Goal: Information Seeking & Learning: Learn about a topic

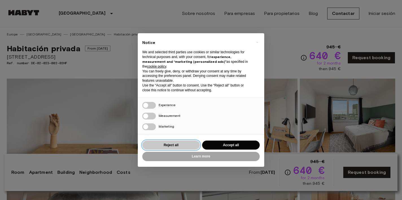
click at [174, 147] on button "Reject all" at bounding box center [171, 145] width 58 height 9
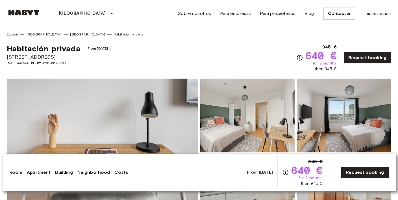
scroll to position [0, 0]
click at [201, 14] on link "Sobre nosotros" at bounding box center [193, 13] width 33 height 7
click at [114, 139] on img at bounding box center [102, 154] width 191 height 150
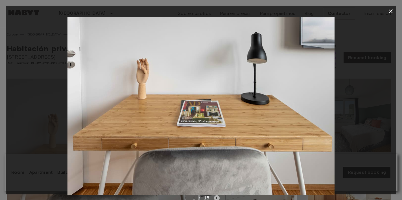
click at [216, 198] on icon "Next image" at bounding box center [216, 198] width 1 height 2
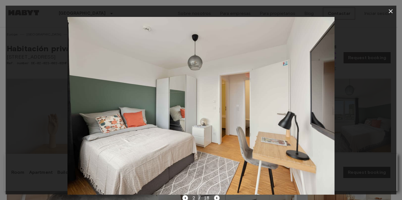
click at [216, 198] on icon "Next image" at bounding box center [216, 198] width 1 height 2
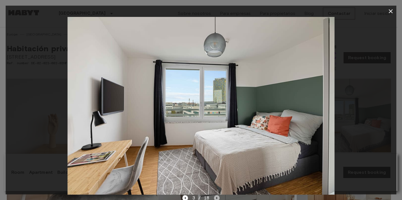
click at [216, 198] on icon "Next image" at bounding box center [216, 198] width 1 height 2
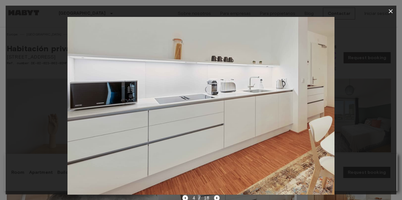
click at [216, 198] on icon "Next image" at bounding box center [216, 198] width 1 height 2
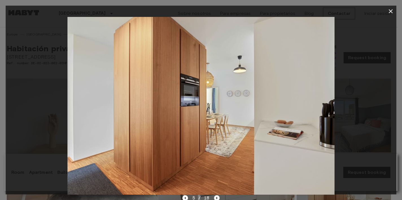
click at [216, 198] on icon "Next image" at bounding box center [216, 198] width 1 height 2
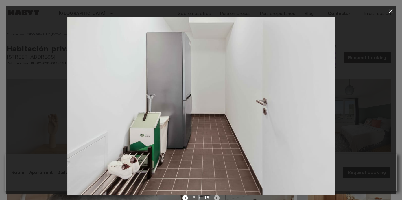
click at [216, 198] on icon "Next image" at bounding box center [216, 198] width 1 height 2
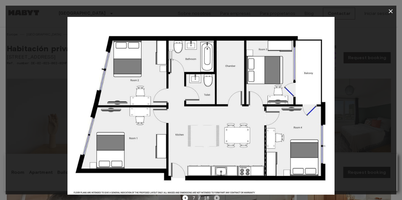
click at [216, 198] on icon "Next image" at bounding box center [216, 198] width 1 height 2
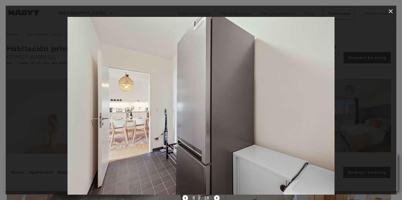
click at [216, 198] on icon "Next image" at bounding box center [216, 198] width 1 height 2
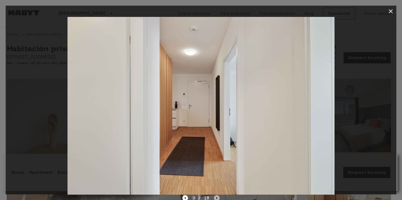
click at [216, 198] on icon "Next image" at bounding box center [216, 198] width 1 height 2
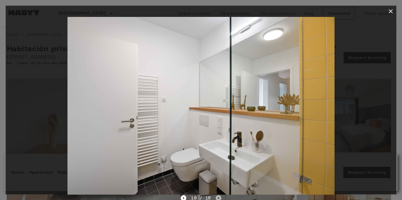
click at [216, 198] on icon "Next image" at bounding box center [219, 199] width 6 height 6
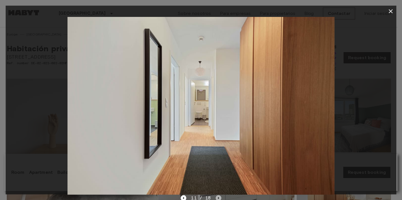
click at [216, 198] on icon "Next image" at bounding box center [219, 199] width 6 height 6
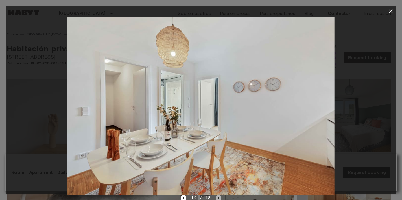
click at [216, 198] on icon "Next image" at bounding box center [219, 199] width 6 height 6
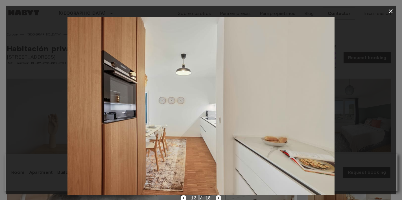
click at [216, 198] on icon "Next image" at bounding box center [219, 199] width 6 height 6
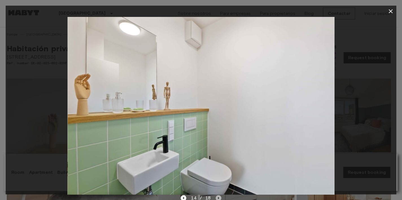
click at [216, 198] on icon "Next image" at bounding box center [219, 199] width 6 height 6
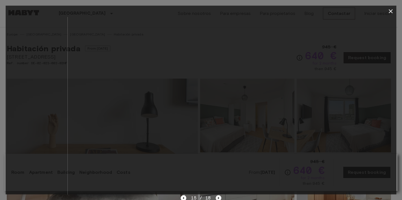
click at [216, 198] on icon "Next image" at bounding box center [219, 199] width 6 height 6
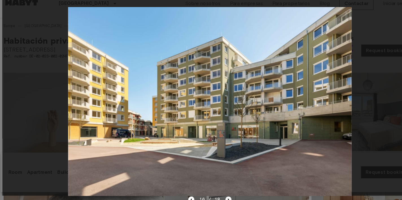
click at [218, 197] on icon "Next image" at bounding box center [219, 199] width 6 height 6
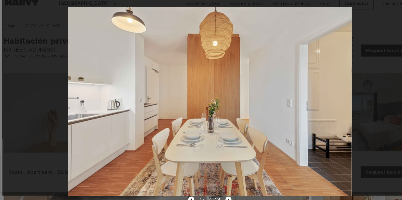
click at [218, 197] on icon "Next image" at bounding box center [219, 199] width 6 height 6
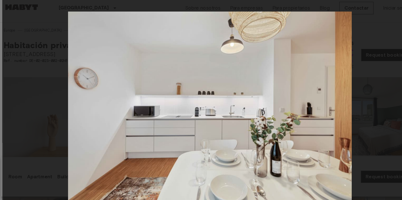
click at [350, 25] on div at bounding box center [201, 106] width 391 height 178
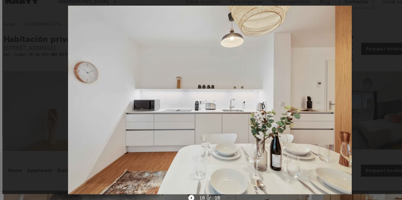
click at [183, 198] on icon "Previous image" at bounding box center [184, 199] width 6 height 6
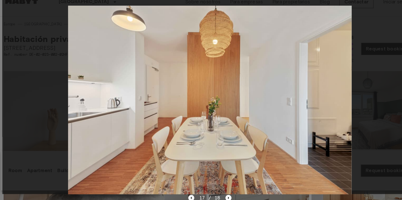
click at [183, 198] on icon "Previous image" at bounding box center [184, 199] width 6 height 6
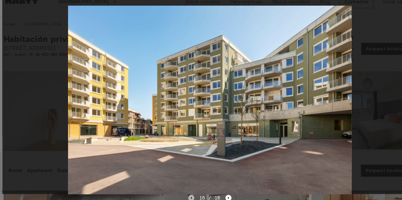
click at [183, 198] on icon "Previous image" at bounding box center [184, 199] width 6 height 6
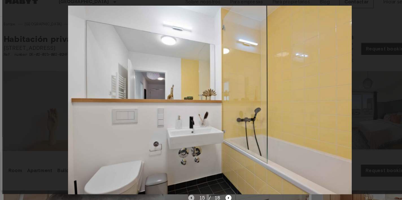
click at [183, 198] on icon "Previous image" at bounding box center [184, 199] width 6 height 6
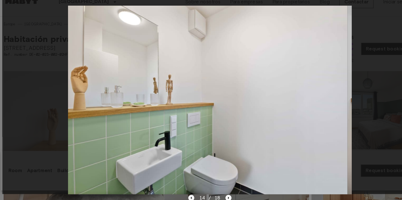
click at [183, 198] on icon "Previous image" at bounding box center [184, 199] width 6 height 6
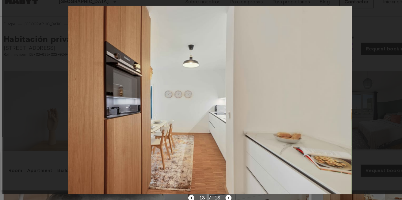
click at [183, 198] on icon "Previous image" at bounding box center [184, 199] width 6 height 6
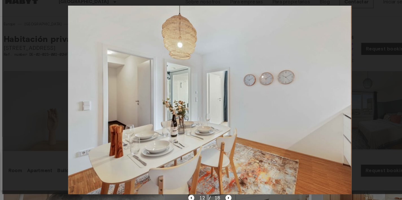
click at [183, 198] on icon "Previous image" at bounding box center [184, 199] width 6 height 6
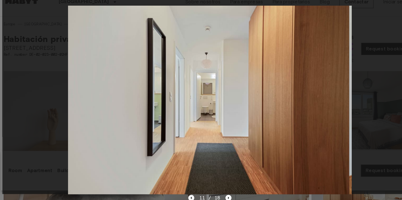
click at [183, 198] on icon "Previous image" at bounding box center [184, 199] width 6 height 6
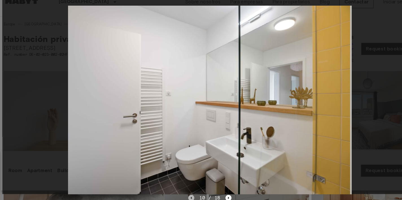
click at [183, 198] on icon "Previous image" at bounding box center [184, 199] width 6 height 6
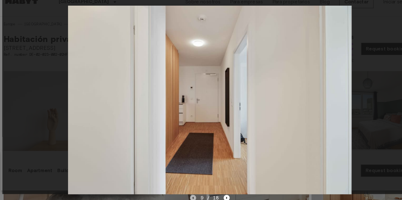
click at [183, 198] on icon "Previous image" at bounding box center [185, 199] width 6 height 6
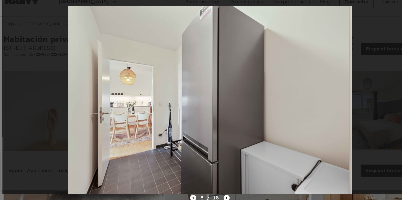
click at [183, 198] on icon "Previous image" at bounding box center [185, 199] width 6 height 6
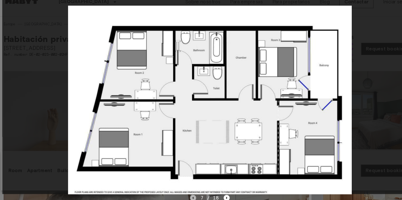
click at [183, 199] on icon "Previous image" at bounding box center [185, 199] width 6 height 6
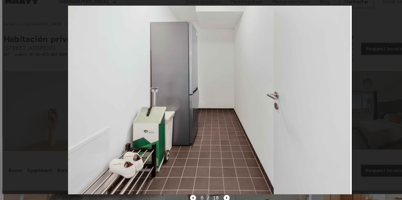
click at [183, 199] on icon "Previous image" at bounding box center [185, 199] width 6 height 6
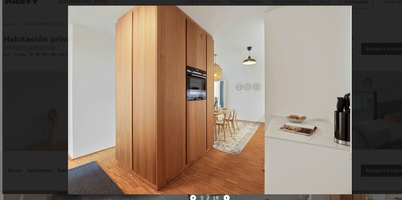
click at [183, 199] on icon "Previous image" at bounding box center [185, 199] width 6 height 6
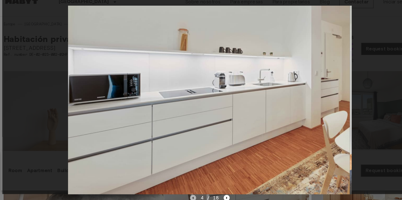
click at [183, 199] on icon "Previous image" at bounding box center [185, 199] width 6 height 6
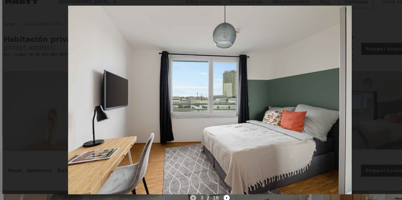
click at [183, 199] on icon "Previous image" at bounding box center [185, 199] width 6 height 6
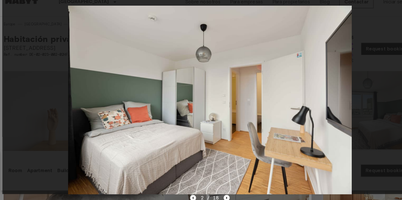
click at [183, 199] on icon "Previous image" at bounding box center [185, 199] width 6 height 6
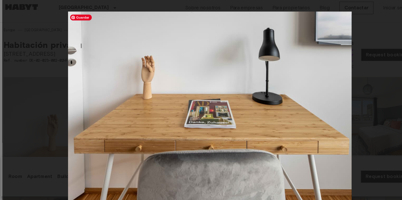
click at [183, 193] on img at bounding box center [200, 106] width 267 height 178
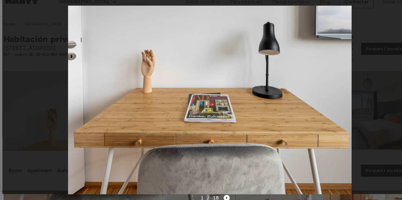
click at [354, 34] on div at bounding box center [201, 106] width 391 height 178
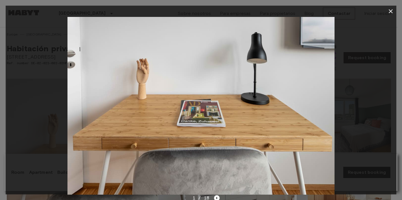
click at [391, 11] on icon "button" at bounding box center [390, 11] width 7 height 7
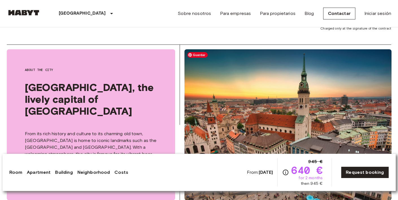
scroll to position [679, 0]
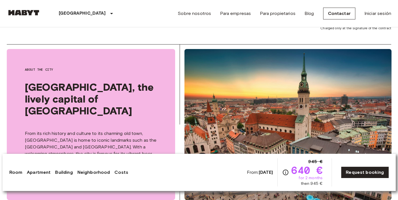
click at [16, 174] on link "Room" at bounding box center [15, 172] width 13 height 7
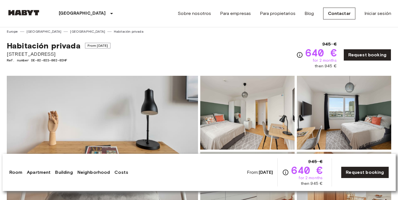
scroll to position [0, 0]
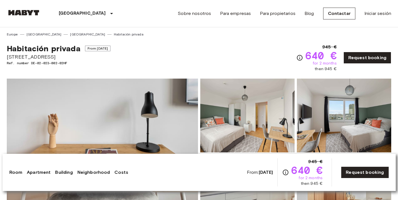
click at [34, 174] on link "Apartment" at bounding box center [39, 172] width 24 height 7
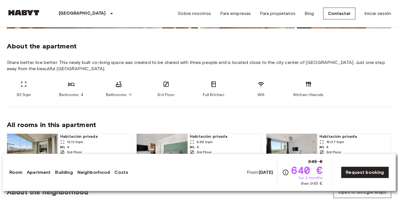
scroll to position [202, 0]
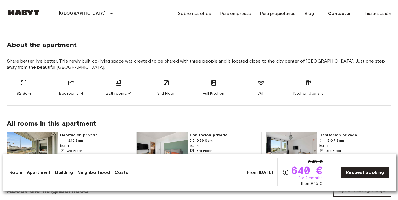
click at [63, 173] on link "Building" at bounding box center [63, 172] width 17 height 7
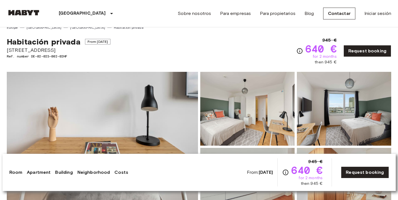
scroll to position [0, 0]
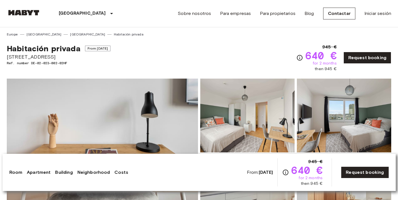
click at [88, 174] on link "Neighborhood" at bounding box center [93, 172] width 33 height 7
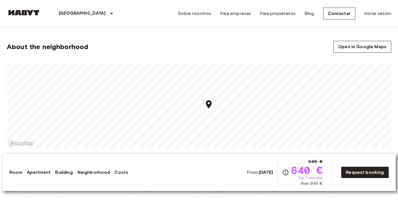
scroll to position [346, 0]
click at [118, 172] on link "Costs" at bounding box center [121, 172] width 14 height 7
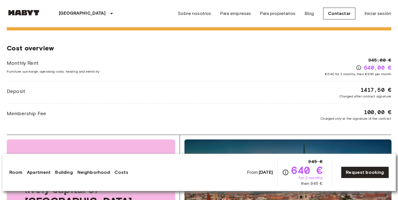
scroll to position [592, 0]
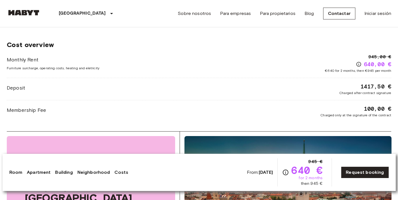
click at [101, 173] on link "Neighborhood" at bounding box center [93, 172] width 33 height 7
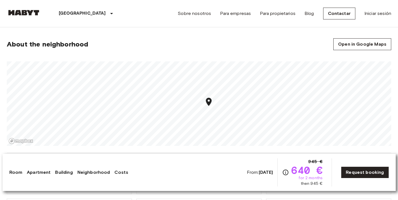
scroll to position [346, 0]
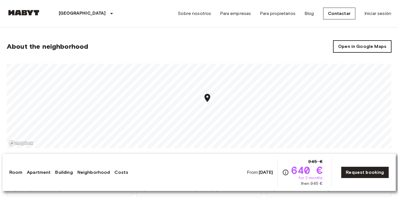
click at [356, 45] on link "Open in Google Maps" at bounding box center [362, 47] width 58 height 12
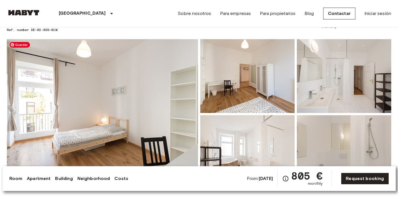
scroll to position [34, 0]
click at [149, 140] on img at bounding box center [102, 114] width 191 height 150
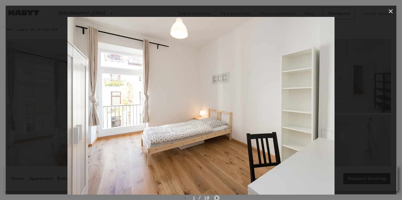
click at [217, 197] on icon "Next image" at bounding box center [217, 199] width 6 height 6
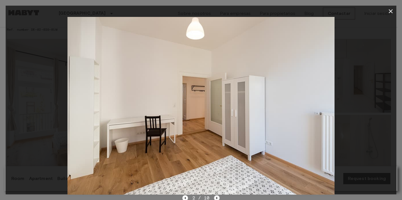
click at [217, 197] on icon "Next image" at bounding box center [217, 199] width 6 height 6
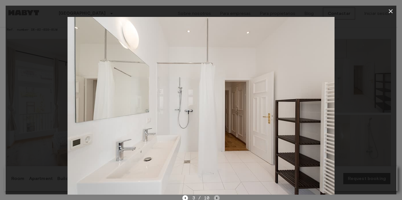
click at [217, 197] on icon "Next image" at bounding box center [217, 199] width 6 height 6
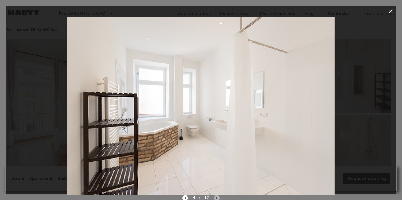
click at [217, 197] on icon "Next image" at bounding box center [217, 199] width 6 height 6
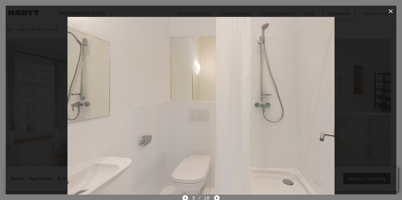
click at [217, 197] on icon "Next image" at bounding box center [217, 199] width 6 height 6
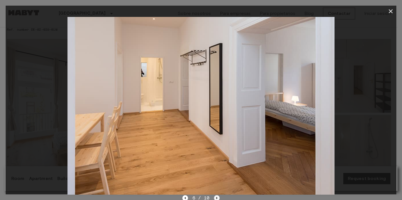
click at [217, 197] on icon "Next image" at bounding box center [217, 199] width 6 height 6
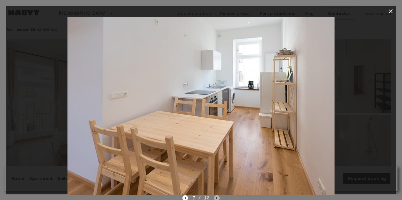
click at [217, 197] on icon "Next image" at bounding box center [217, 199] width 6 height 6
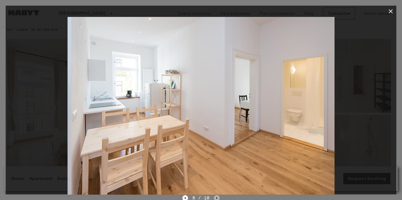
click at [217, 197] on icon "Next image" at bounding box center [217, 199] width 6 height 6
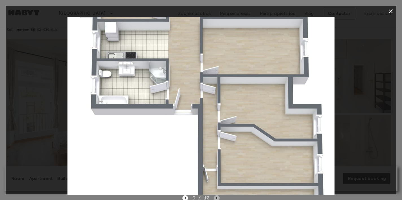
click at [217, 197] on icon "Next image" at bounding box center [217, 199] width 6 height 6
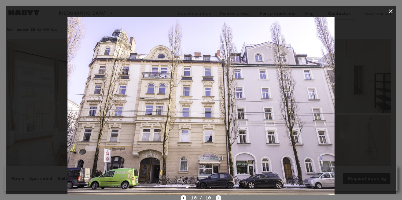
click at [217, 197] on div "10 / 10" at bounding box center [201, 198] width 40 height 7
click at [391, 12] on icon "button" at bounding box center [390, 11] width 7 height 7
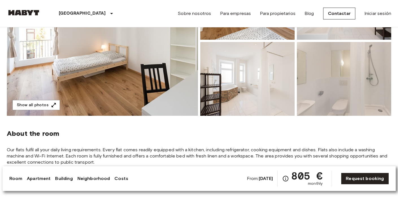
scroll to position [0, 0]
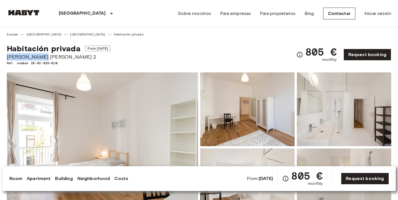
drag, startPoint x: 41, startPoint y: 56, endPoint x: 4, endPoint y: 56, distance: 36.7
copy span "[PERSON_NAME] [PERSON_NAME] 2"
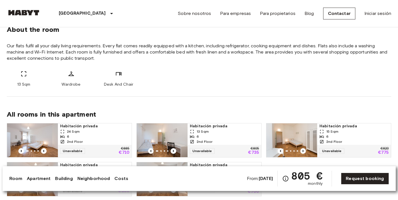
scroll to position [211, 0]
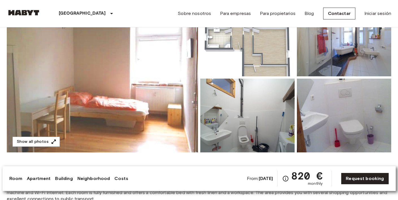
scroll to position [69, 0]
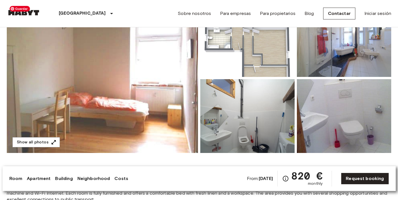
click at [174, 106] on img at bounding box center [102, 78] width 191 height 150
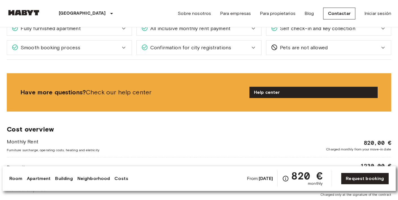
scroll to position [541, 0]
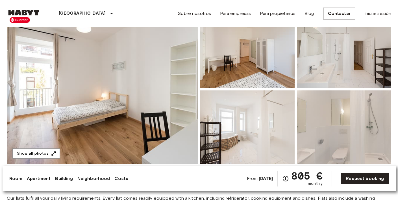
scroll to position [59, 0]
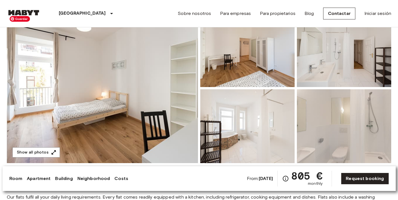
click at [148, 94] on img at bounding box center [102, 88] width 191 height 150
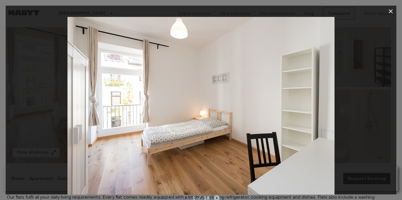
click at [216, 199] on icon "Next image" at bounding box center [217, 199] width 6 height 6
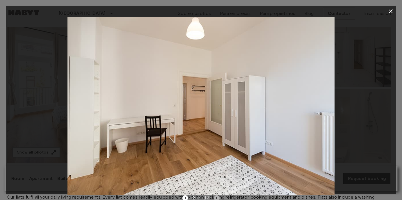
click at [216, 199] on icon "Next image" at bounding box center [217, 199] width 6 height 6
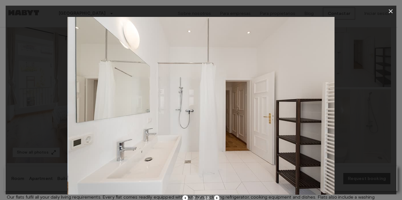
click at [216, 199] on icon "Next image" at bounding box center [217, 199] width 6 height 6
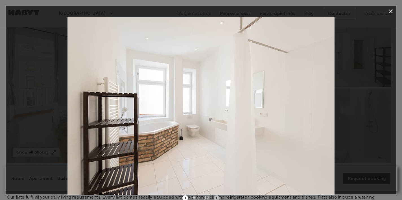
click at [216, 199] on icon "Next image" at bounding box center [217, 199] width 6 height 6
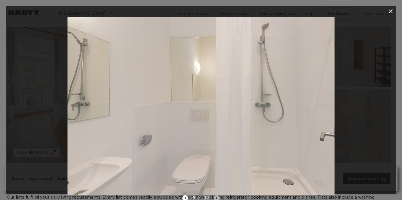
click at [216, 199] on icon "Next image" at bounding box center [217, 199] width 6 height 6
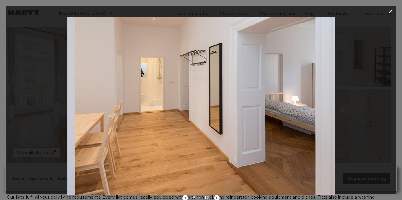
click at [216, 199] on icon "Next image" at bounding box center [217, 199] width 6 height 6
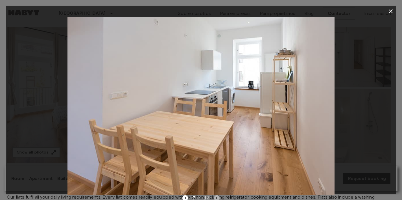
click at [216, 199] on icon "Next image" at bounding box center [216, 198] width 1 height 2
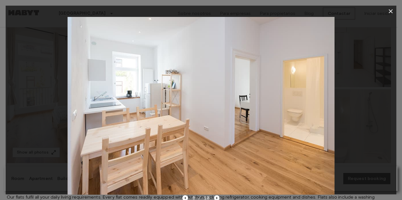
click at [216, 199] on icon "Next image" at bounding box center [216, 198] width 1 height 2
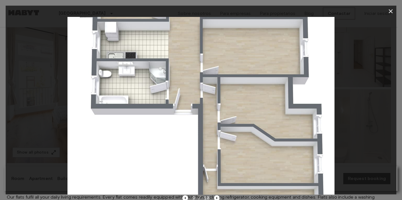
click at [390, 12] on icon "button" at bounding box center [390, 11] width 7 height 7
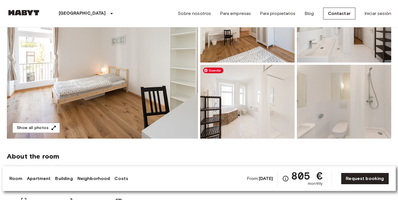
scroll to position [86, 0]
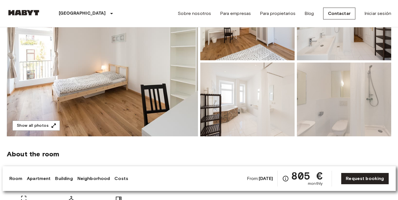
click at [112, 103] on img at bounding box center [102, 61] width 191 height 150
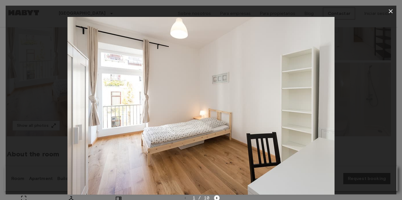
click at [216, 198] on icon "Next image" at bounding box center [217, 199] width 6 height 6
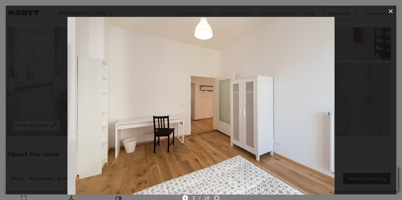
click at [216, 198] on icon "Next image" at bounding box center [217, 199] width 6 height 6
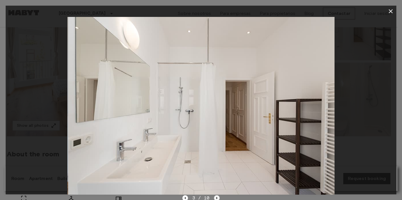
click at [216, 198] on icon "Next image" at bounding box center [217, 199] width 6 height 6
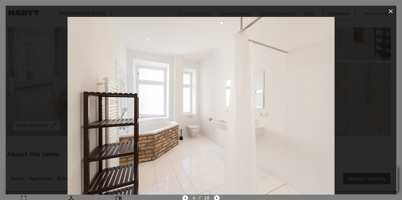
click at [216, 198] on icon "Next image" at bounding box center [217, 199] width 6 height 6
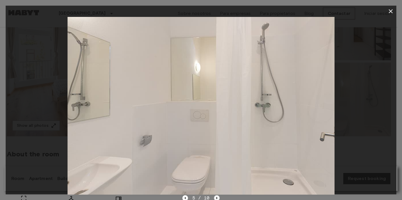
click at [216, 198] on icon "Next image" at bounding box center [217, 199] width 6 height 6
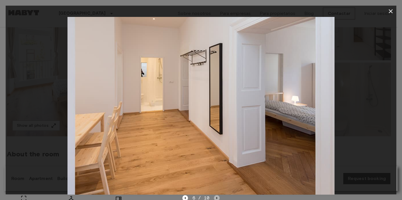
click at [216, 198] on icon "Next image" at bounding box center [217, 199] width 6 height 6
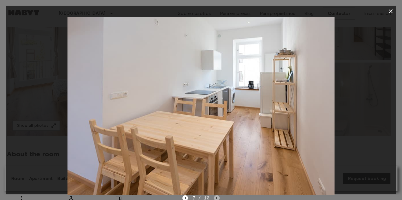
click at [216, 198] on icon "Next image" at bounding box center [217, 199] width 6 height 6
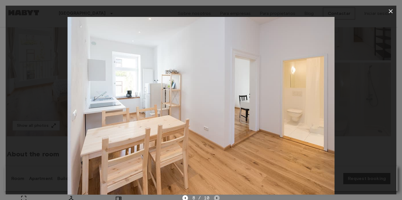
click at [216, 198] on icon "Next image" at bounding box center [217, 199] width 6 height 6
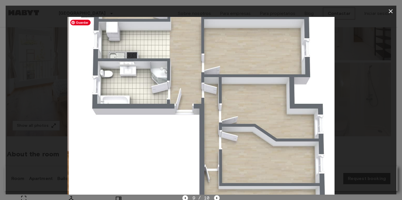
drag, startPoint x: 201, startPoint y: 125, endPoint x: 202, endPoint y: 146, distance: 21.5
click at [202, 146] on img at bounding box center [202, 106] width 267 height 178
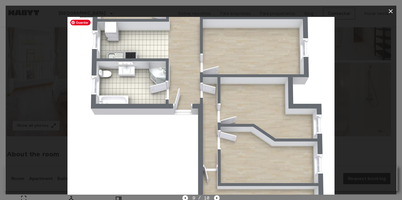
drag, startPoint x: 220, startPoint y: 144, endPoint x: 220, endPoint y: 128, distance: 15.2
click at [220, 128] on img at bounding box center [200, 106] width 267 height 178
click at [217, 197] on icon "Next image" at bounding box center [217, 199] width 6 height 6
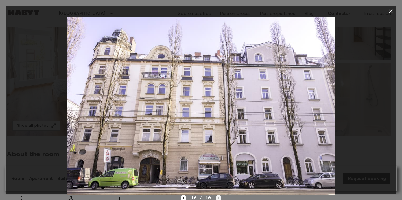
click at [217, 197] on div "10 / 10" at bounding box center [201, 198] width 40 height 7
click at [390, 11] on icon "button" at bounding box center [391, 11] width 4 height 4
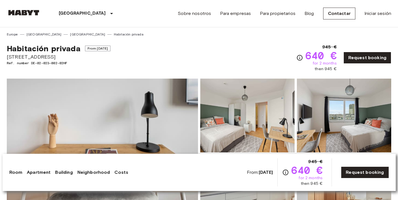
drag, startPoint x: 52, startPoint y: 57, endPoint x: 6, endPoint y: 56, distance: 46.8
copy span "[STREET_ADDRESS]"
